Goal: Entertainment & Leisure: Consume media (video, audio)

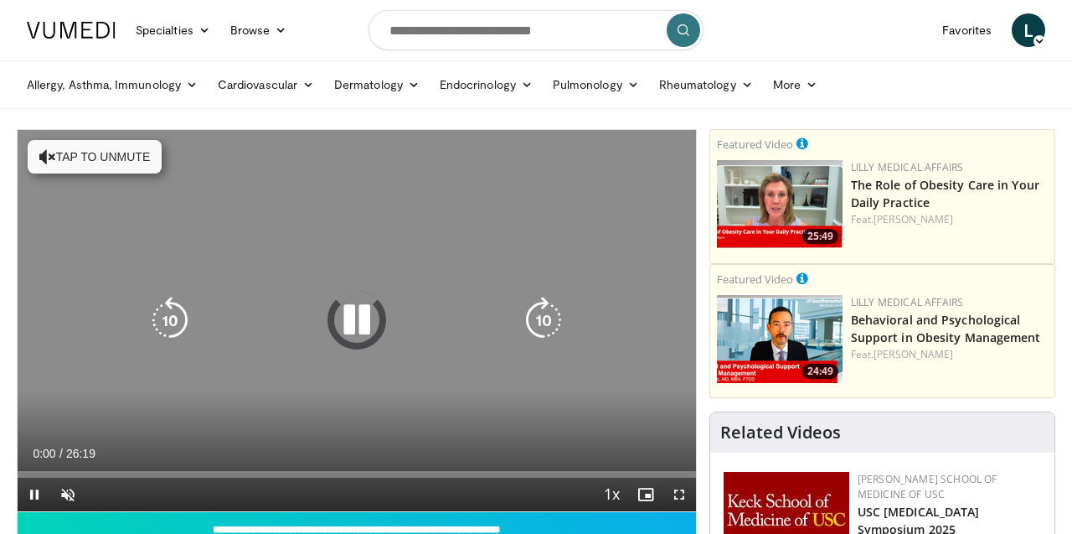
click at [39, 156] on icon "Video Player" at bounding box center [47, 156] width 17 height 17
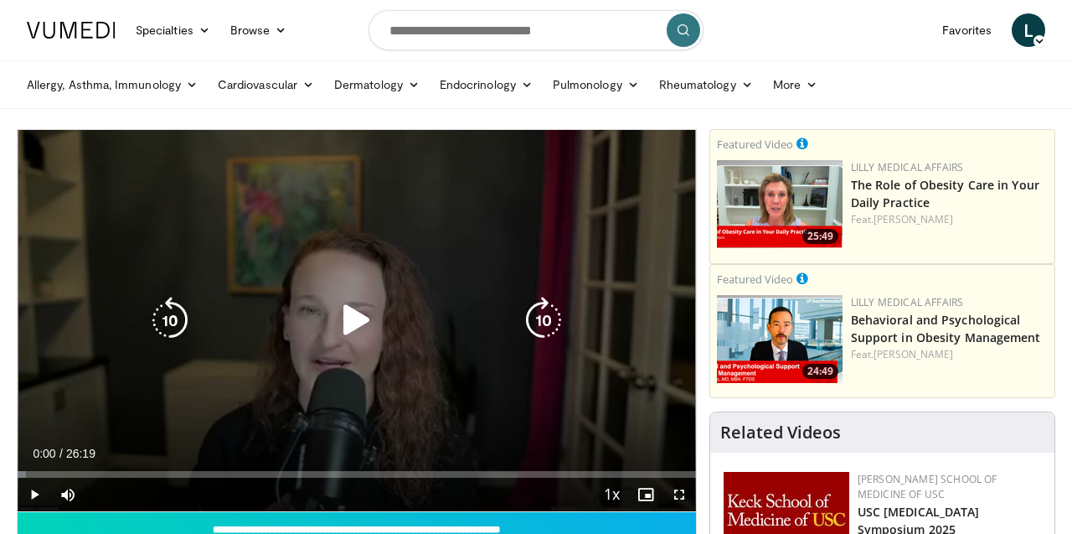
click at [353, 315] on icon "Video Player" at bounding box center [356, 320] width 47 height 47
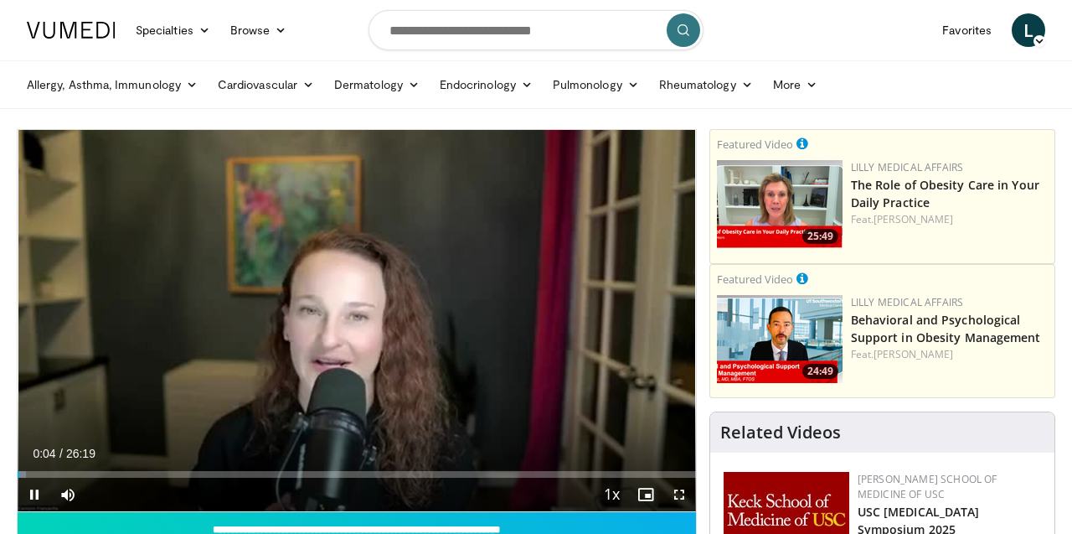
click at [679, 493] on span "Video Player" at bounding box center [680, 495] width 34 height 34
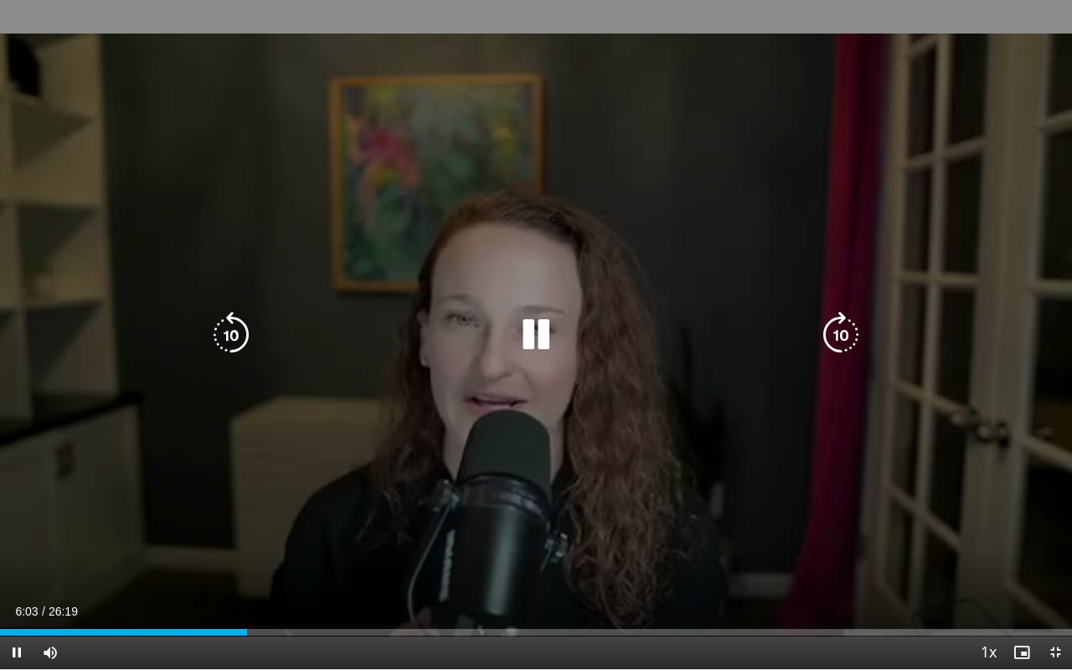
click at [841, 333] on icon "Video Player" at bounding box center [841, 335] width 47 height 47
click at [839, 332] on icon "Video Player" at bounding box center [841, 335] width 47 height 47
click at [832, 338] on icon "Video Player" at bounding box center [841, 335] width 47 height 47
click at [233, 330] on icon "Video Player" at bounding box center [231, 335] width 47 height 47
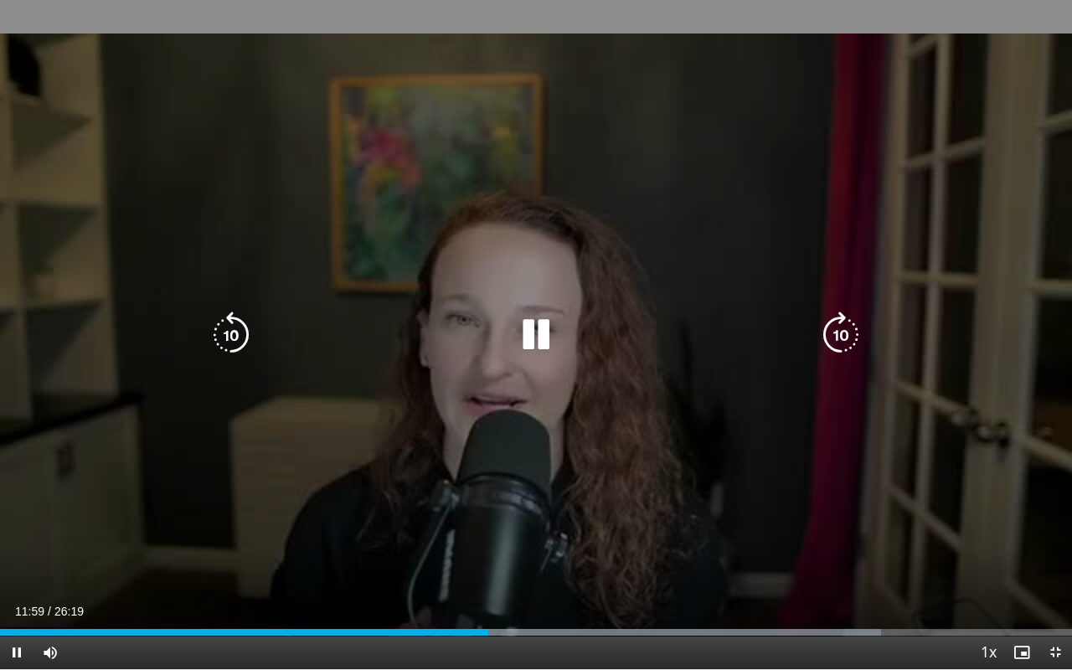
click at [234, 328] on icon "Video Player" at bounding box center [231, 335] width 47 height 47
click at [230, 328] on icon "Video Player" at bounding box center [231, 335] width 47 height 47
click at [843, 331] on icon "Video Player" at bounding box center [841, 335] width 47 height 47
click at [225, 330] on icon "Video Player" at bounding box center [231, 335] width 47 height 47
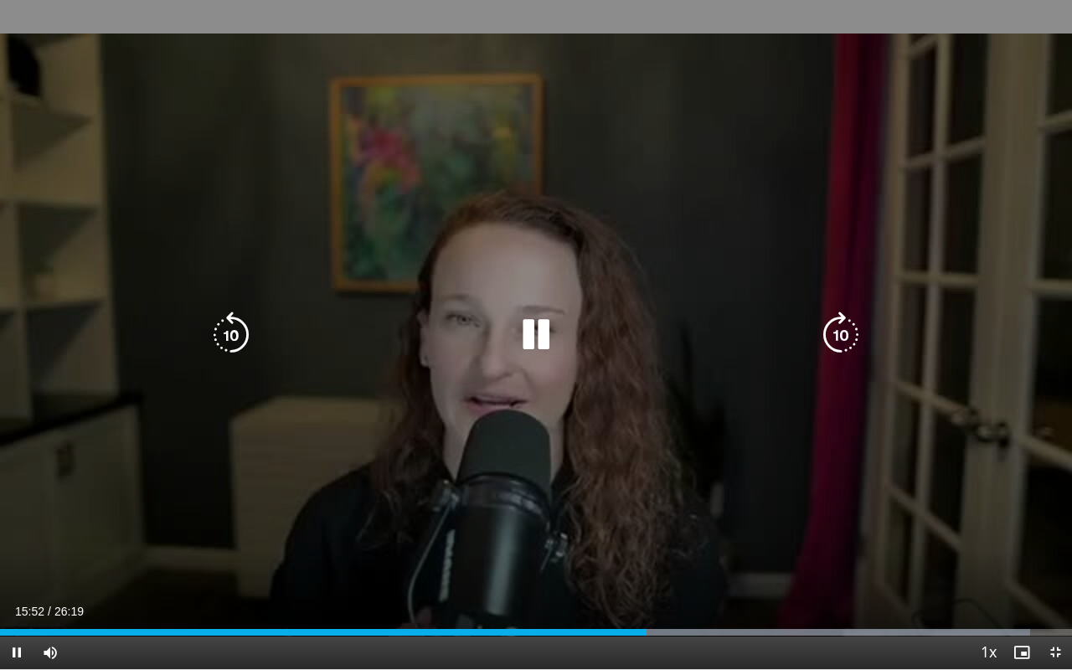
click at [835, 334] on icon "Video Player" at bounding box center [841, 335] width 47 height 47
click at [230, 328] on icon "Video Player" at bounding box center [231, 335] width 47 height 47
click at [841, 330] on icon "Video Player" at bounding box center [841, 335] width 47 height 47
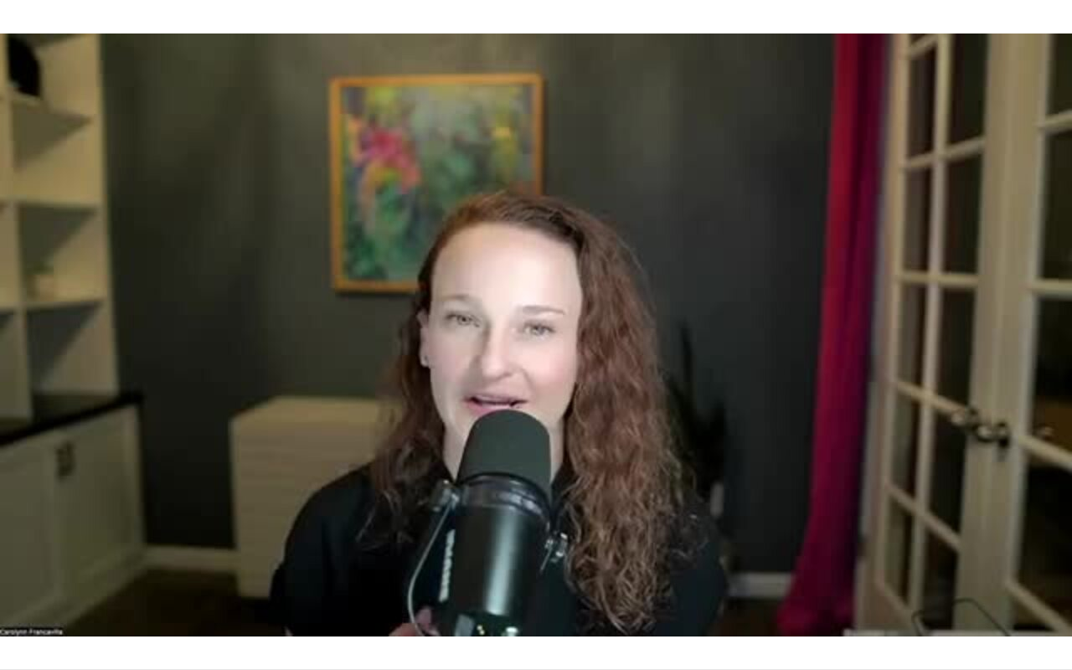
click at [836, 328] on div "10 seconds Tap to unmute" at bounding box center [536, 334] width 1072 height 669
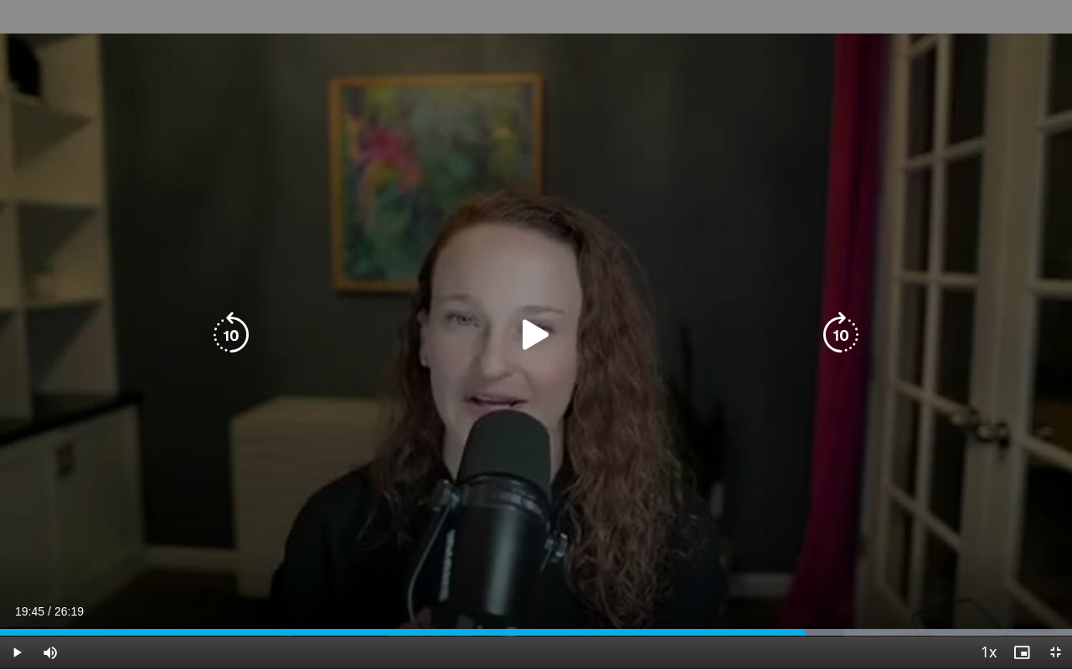
click at [532, 334] on icon "Video Player" at bounding box center [536, 335] width 47 height 47
click at [534, 343] on icon "Video Player" at bounding box center [536, 335] width 47 height 47
